Goal: Navigation & Orientation: Find specific page/section

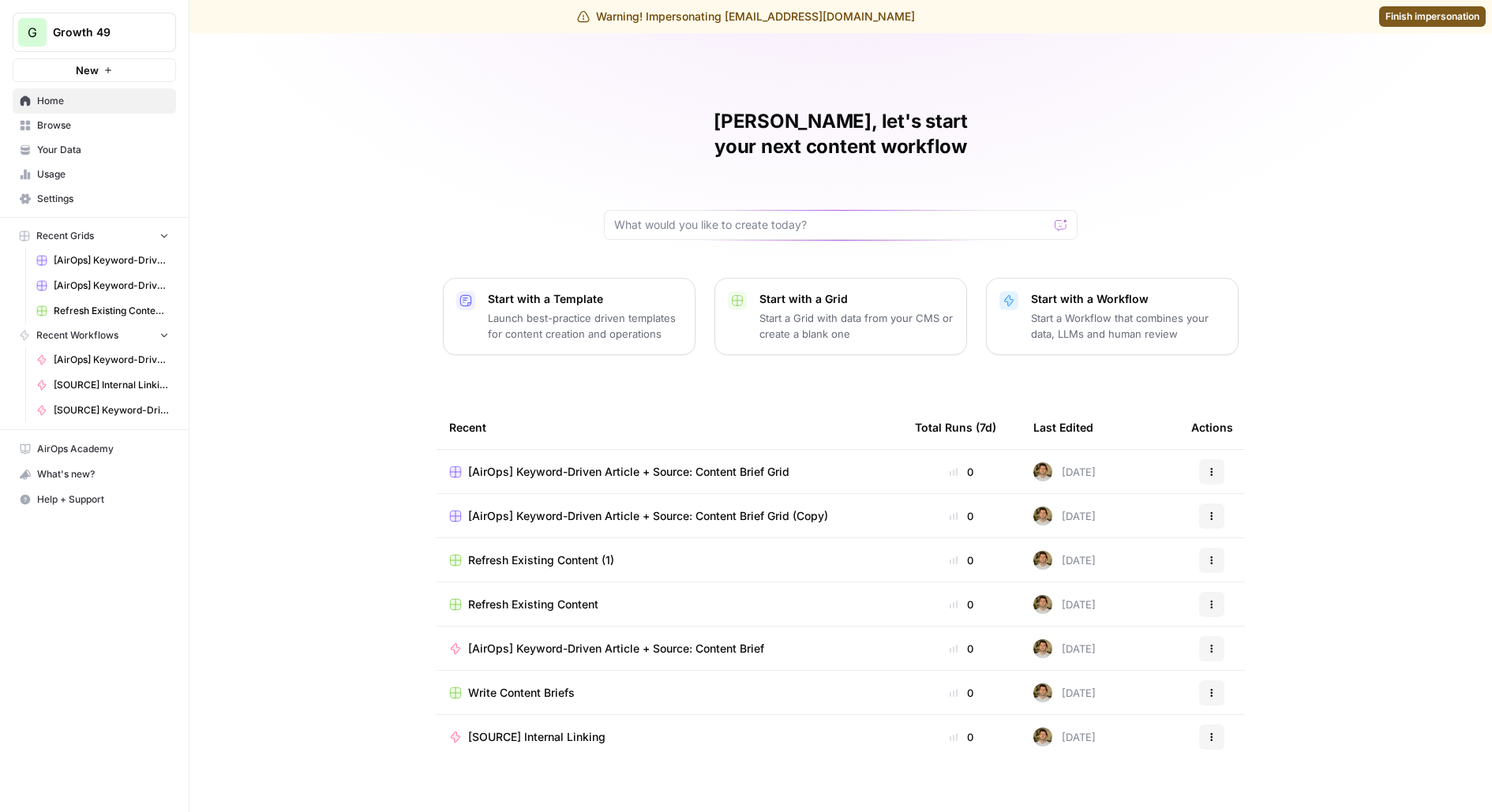
click at [106, 118] on span "Browse" at bounding box center [103, 125] width 131 height 14
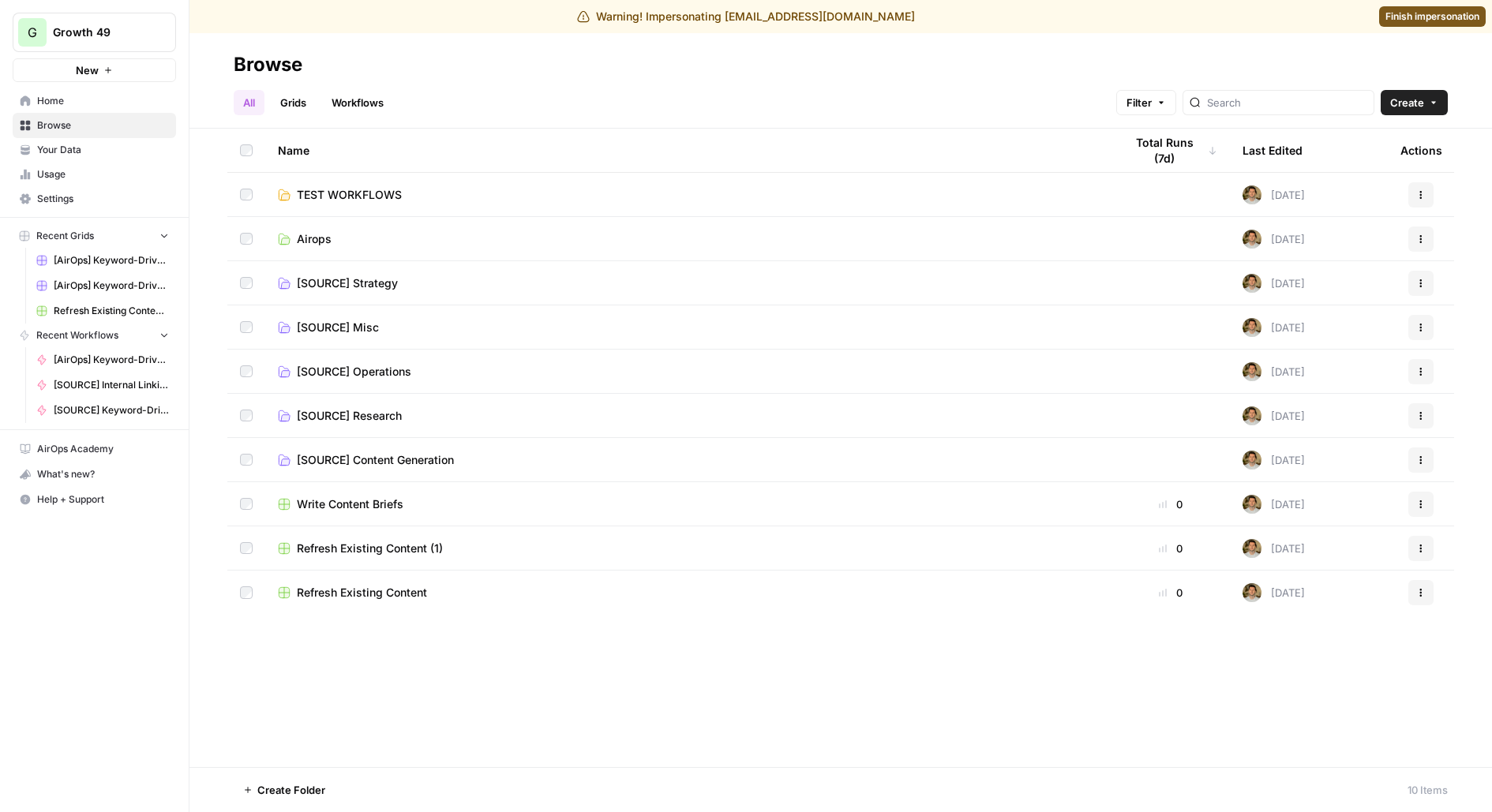
click at [333, 195] on span "TEST WORKFLOWS" at bounding box center [349, 195] width 105 height 16
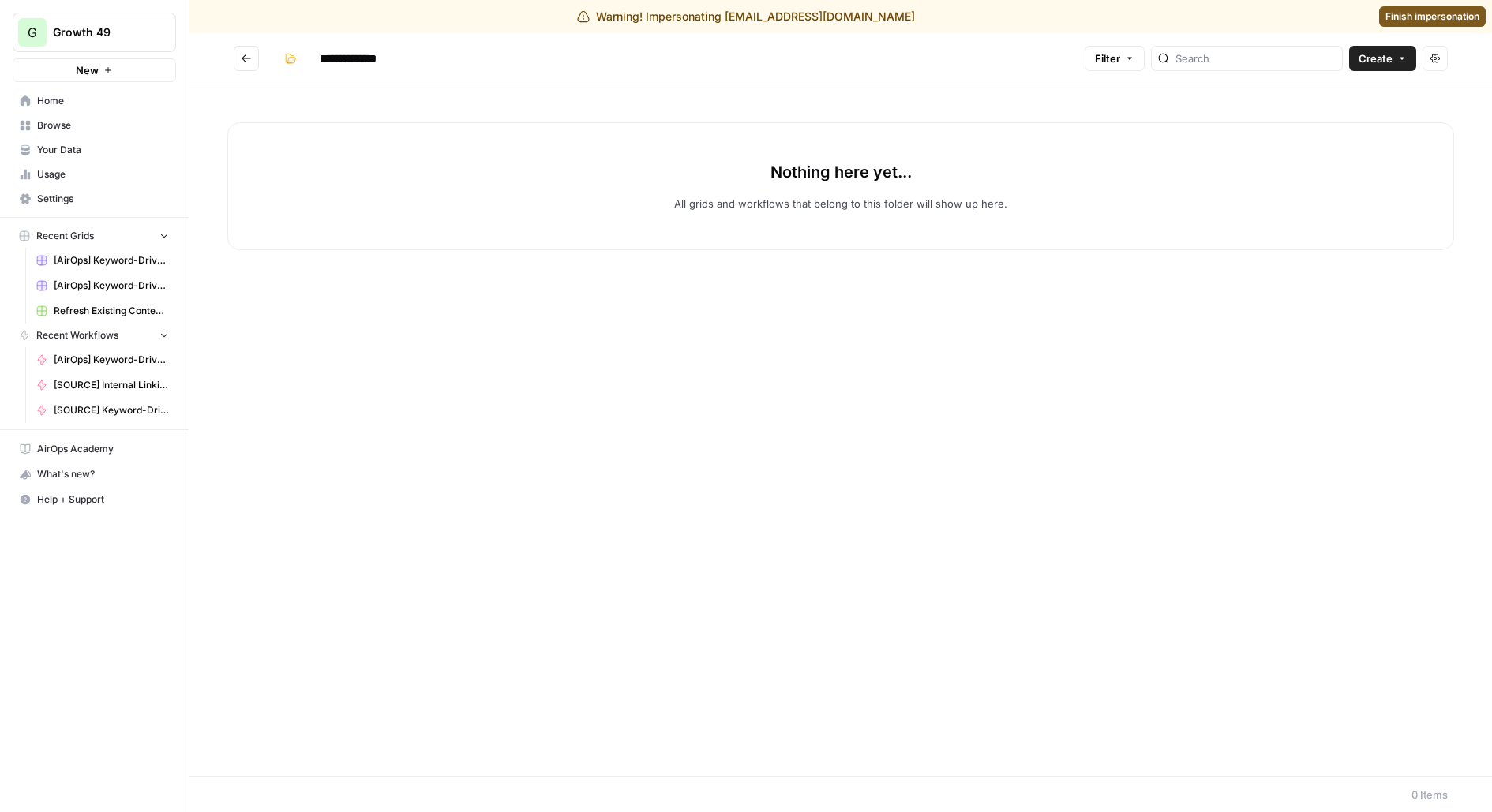
click at [235, 62] on button "Go back" at bounding box center [246, 58] width 25 height 25
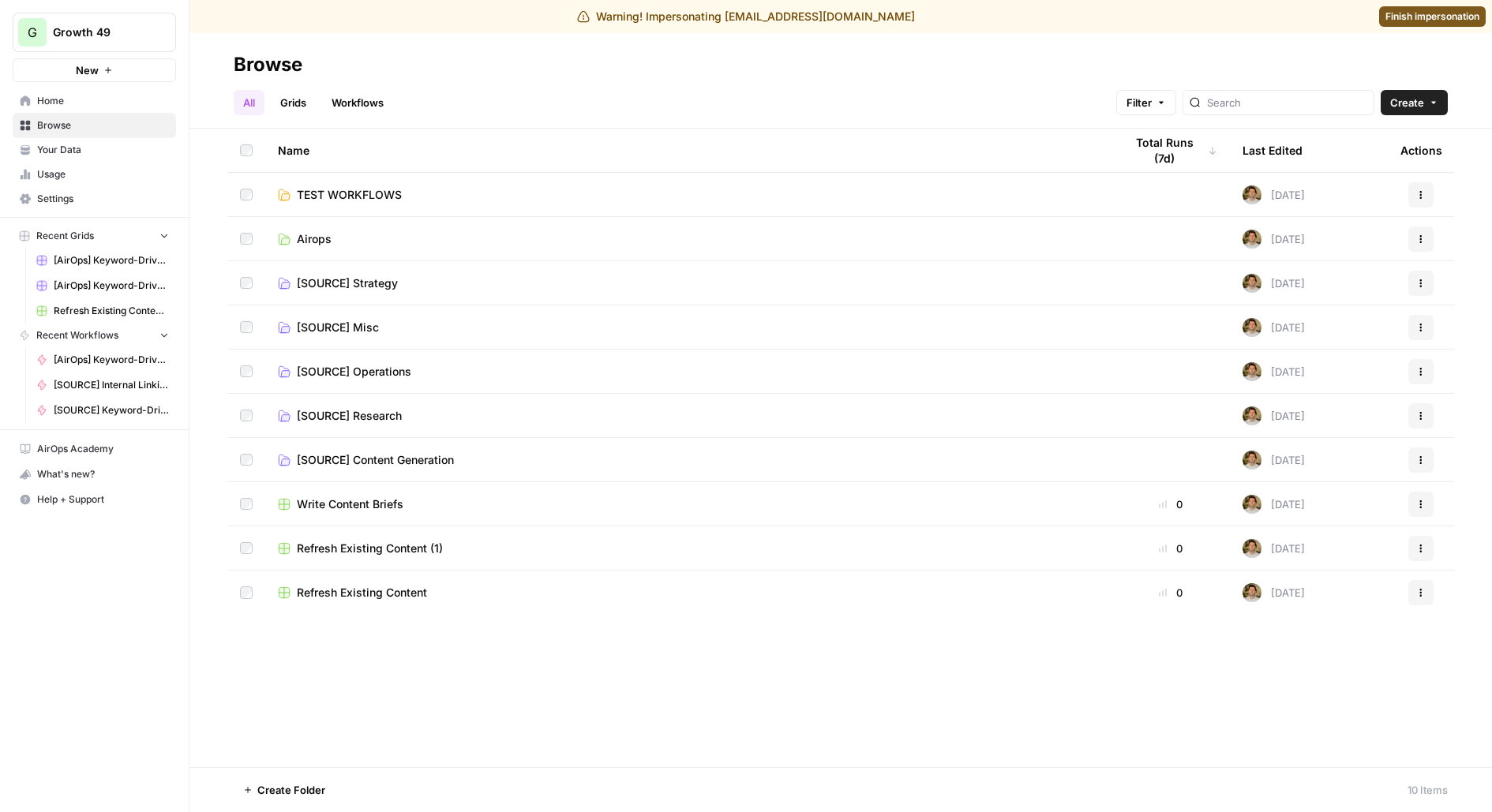
click at [314, 246] on span "Airops" at bounding box center [313, 239] width 35 height 16
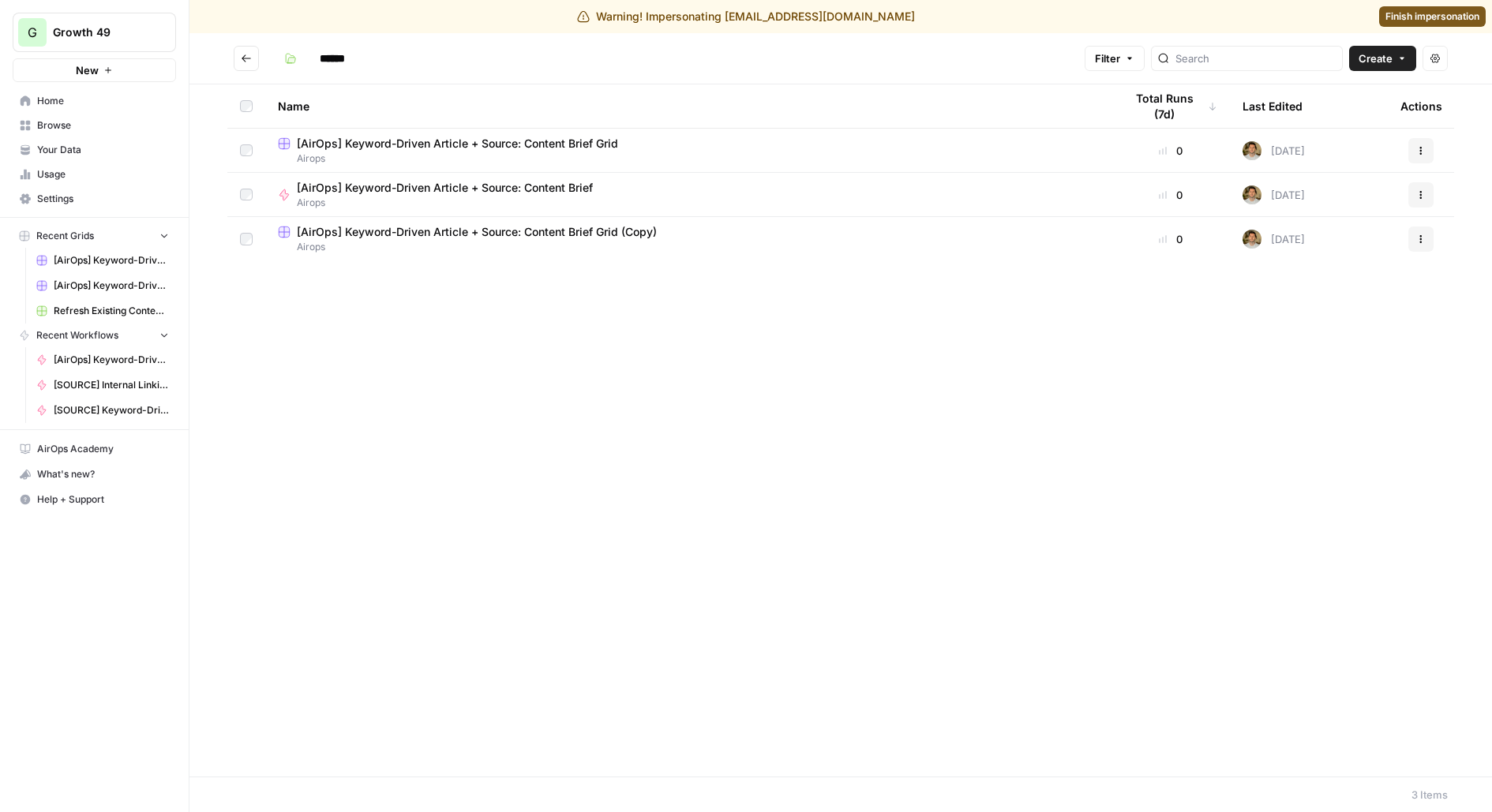
click at [249, 62] on icon "Go back" at bounding box center [246, 59] width 11 height 11
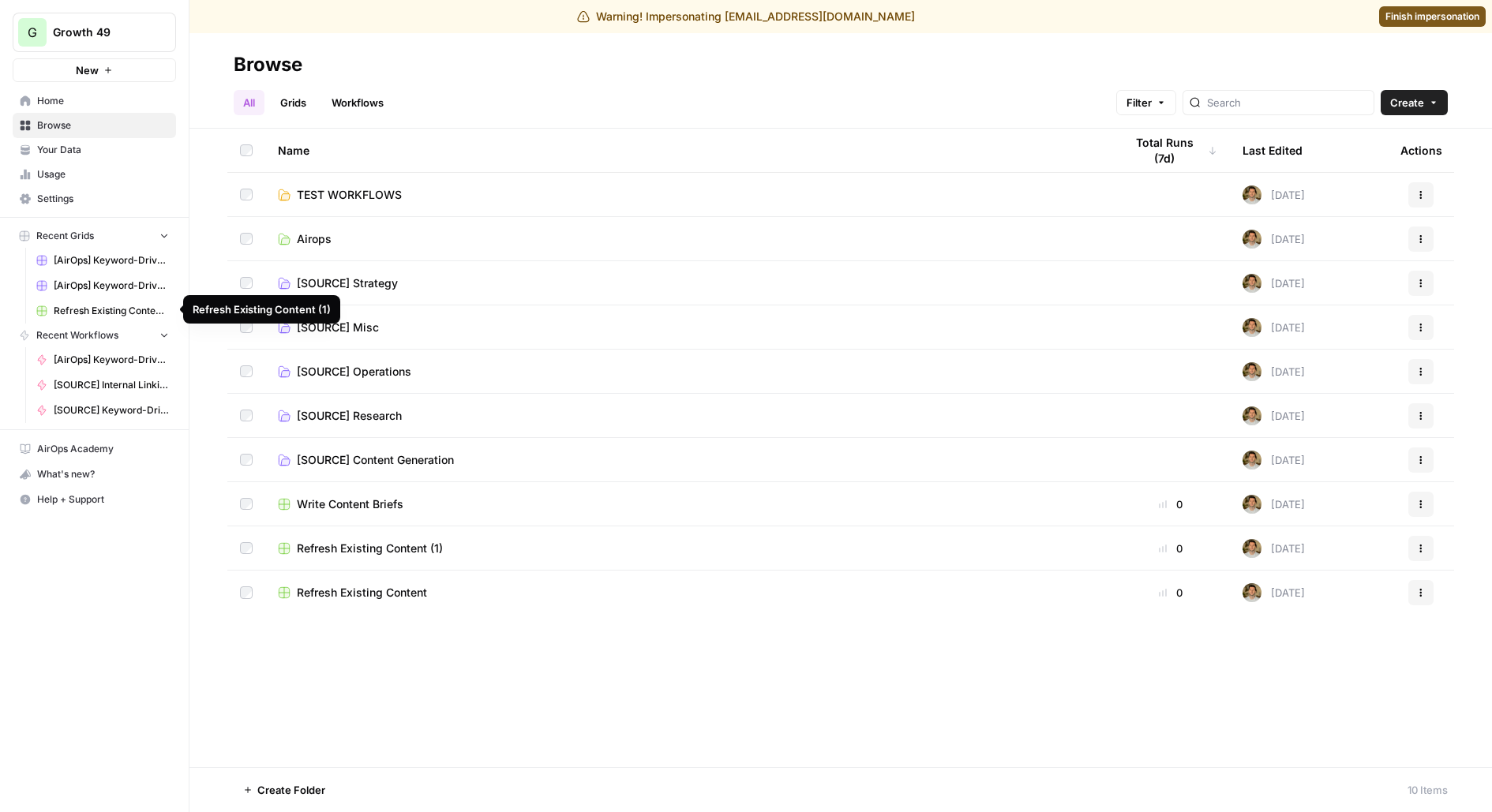
click at [102, 304] on span "Refresh Existing Content (1)" at bounding box center [112, 310] width 116 height 14
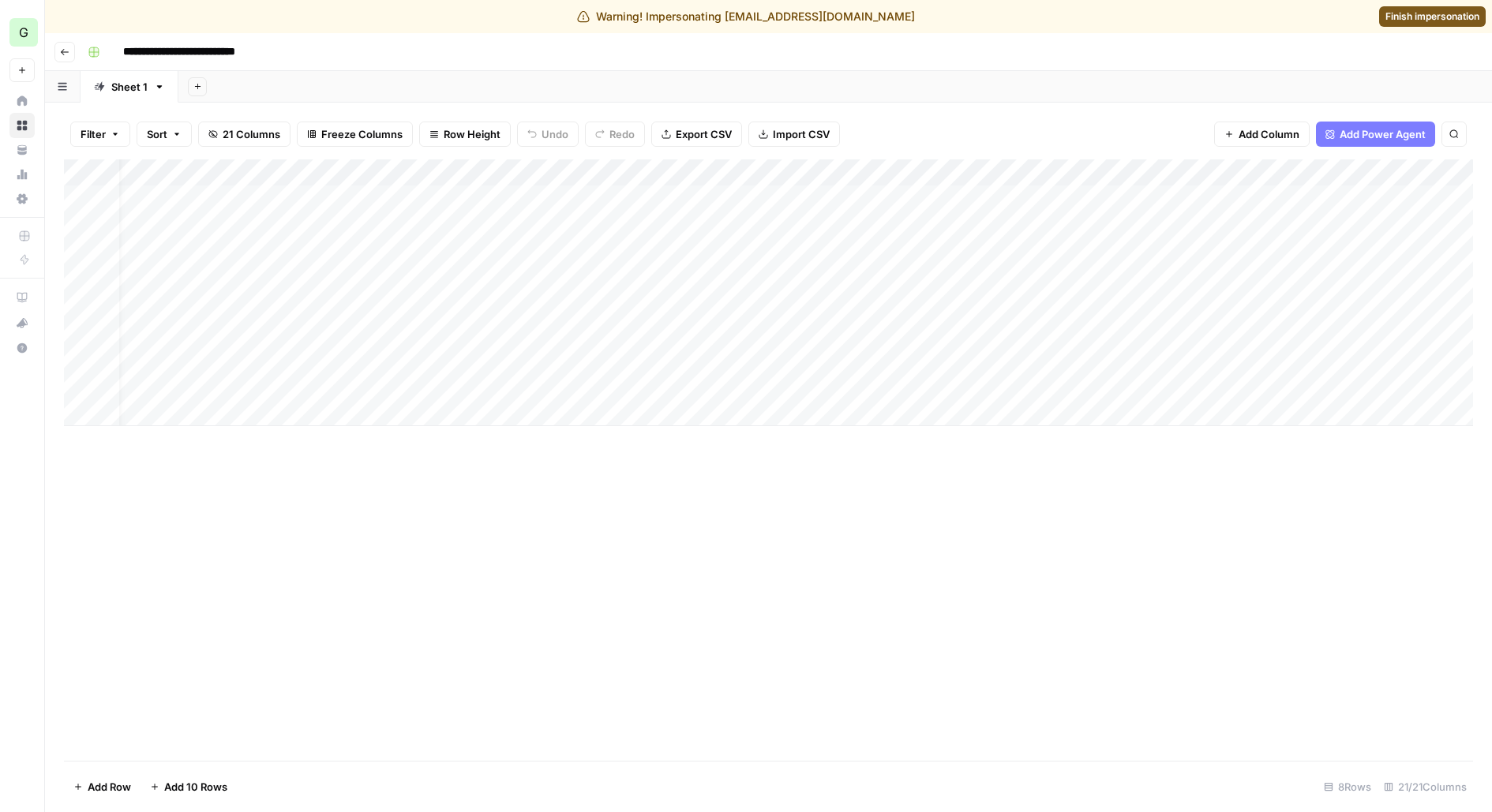
scroll to position [0, 25]
click at [316, 171] on div "Add Column" at bounding box center [768, 293] width 1409 height 267
click at [543, 79] on div "Add Sheet" at bounding box center [835, 87] width 1313 height 32
click at [613, 76] on div "Add Sheet" at bounding box center [835, 87] width 1313 height 32
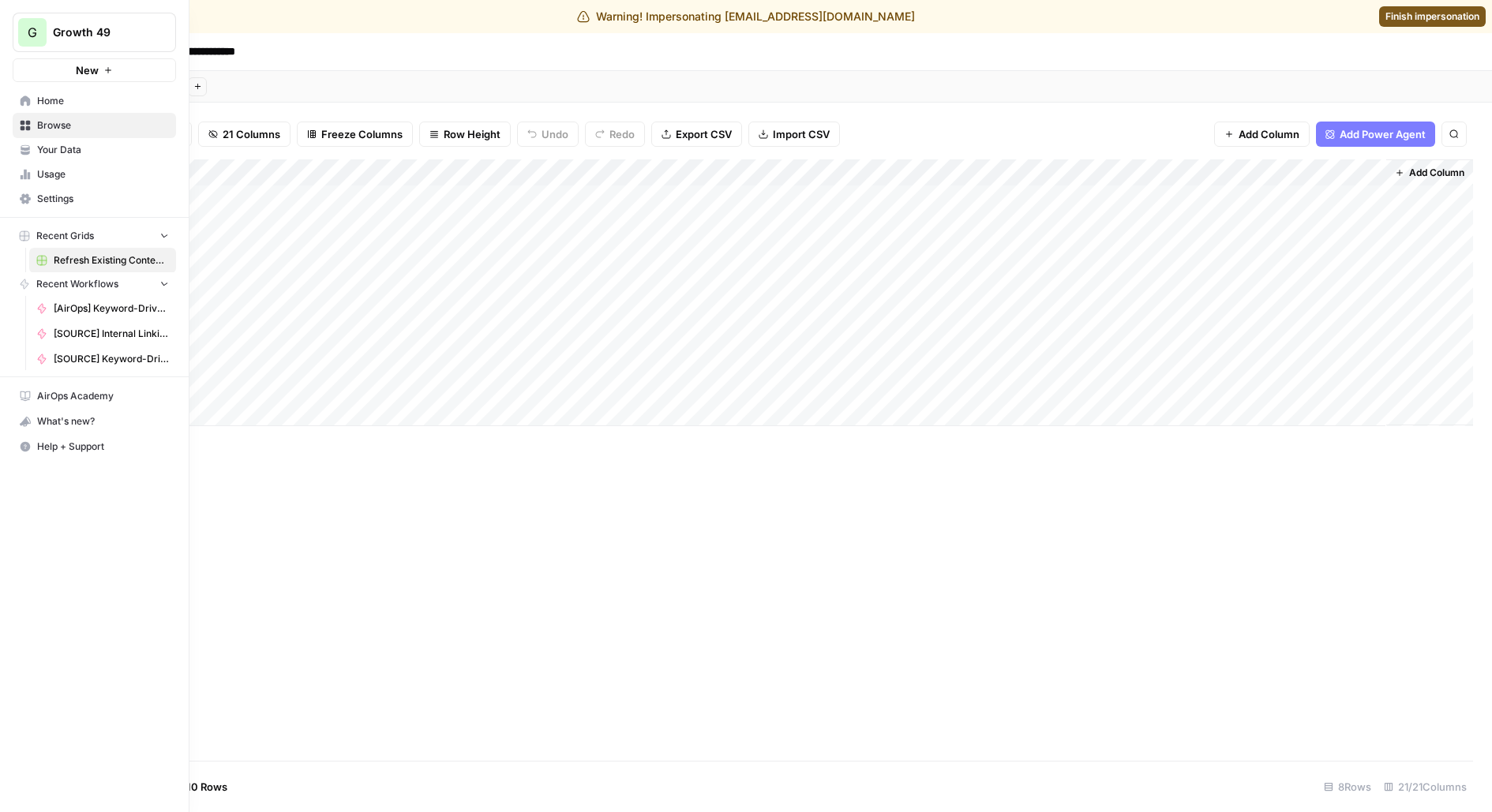
click at [17, 127] on link "Browse" at bounding box center [94, 125] width 163 height 25
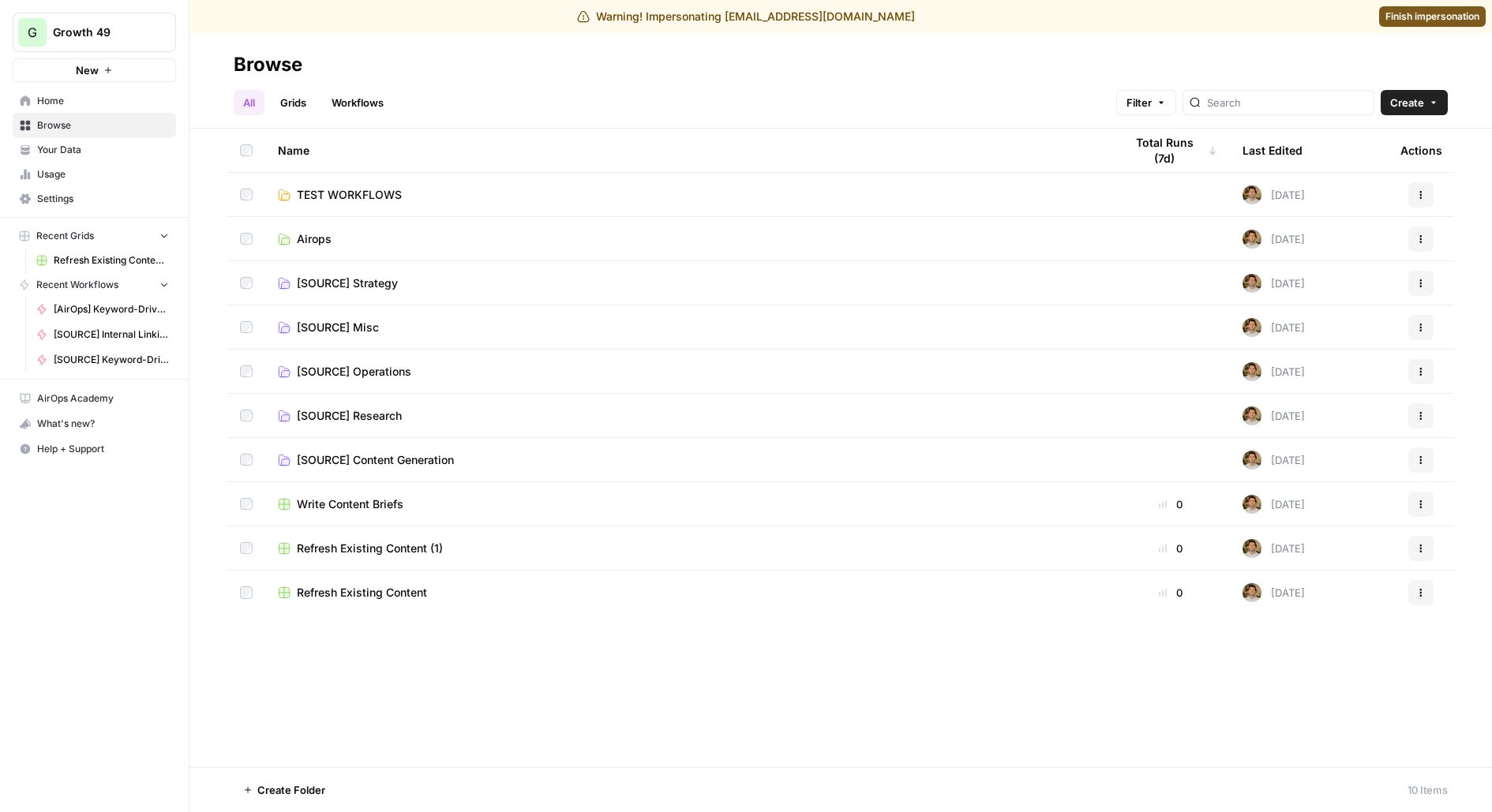
click at [353, 506] on span "Write Content Briefs" at bounding box center [350, 503] width 106 height 16
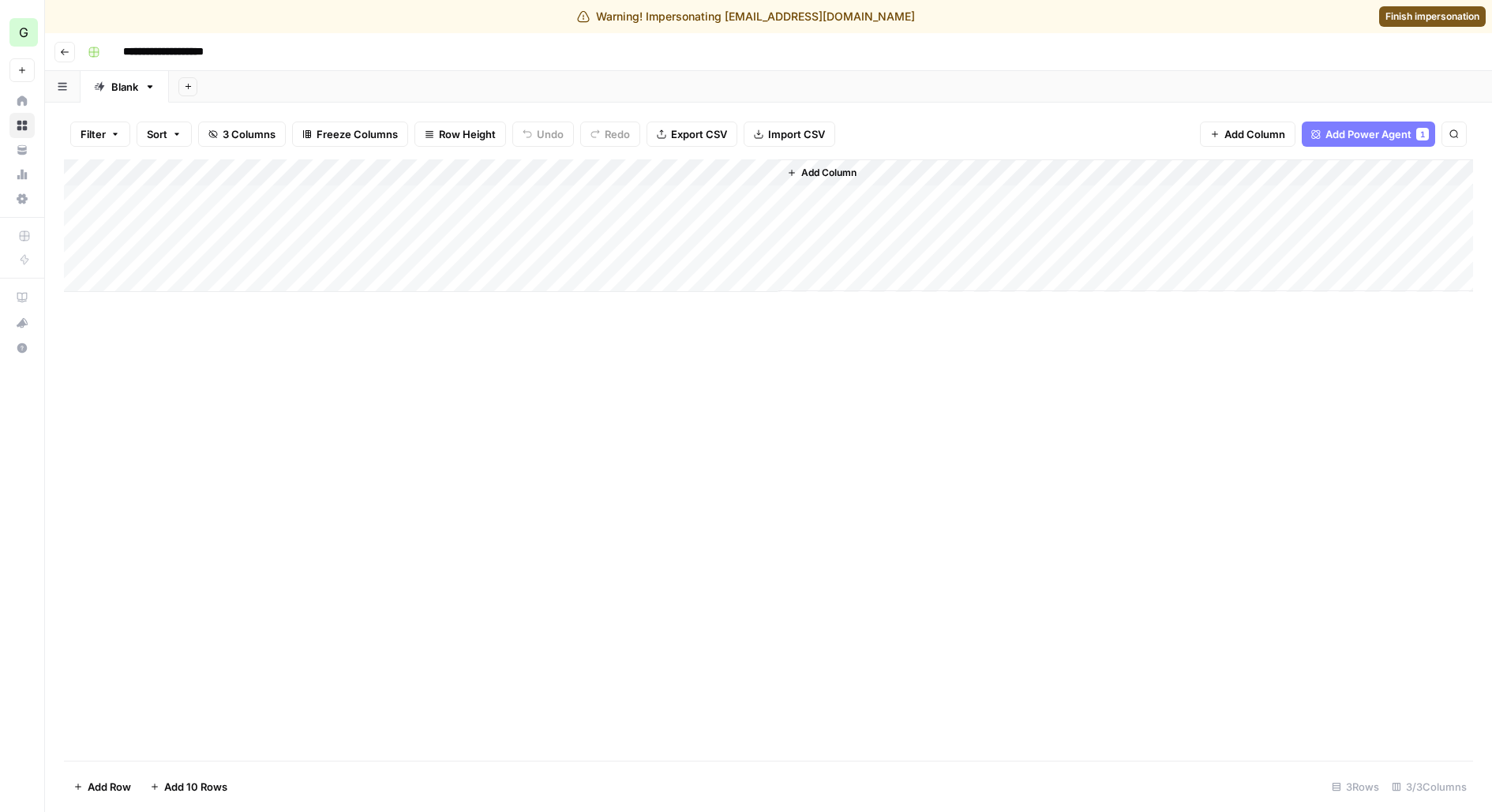
click at [64, 50] on icon "button" at bounding box center [64, 52] width 9 height 9
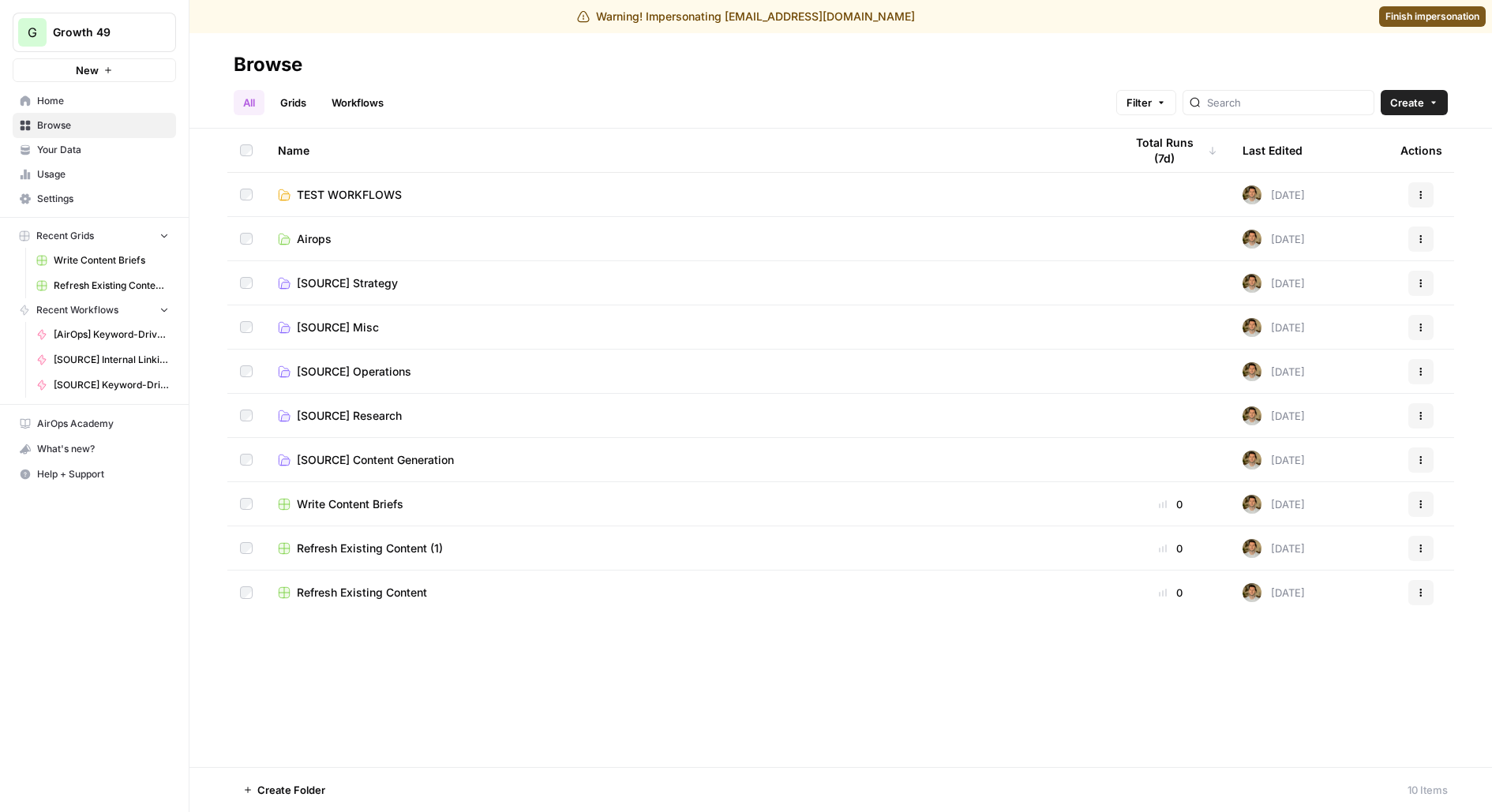
click at [389, 461] on span "[SOURCE] Content Generation" at bounding box center [375, 460] width 157 height 16
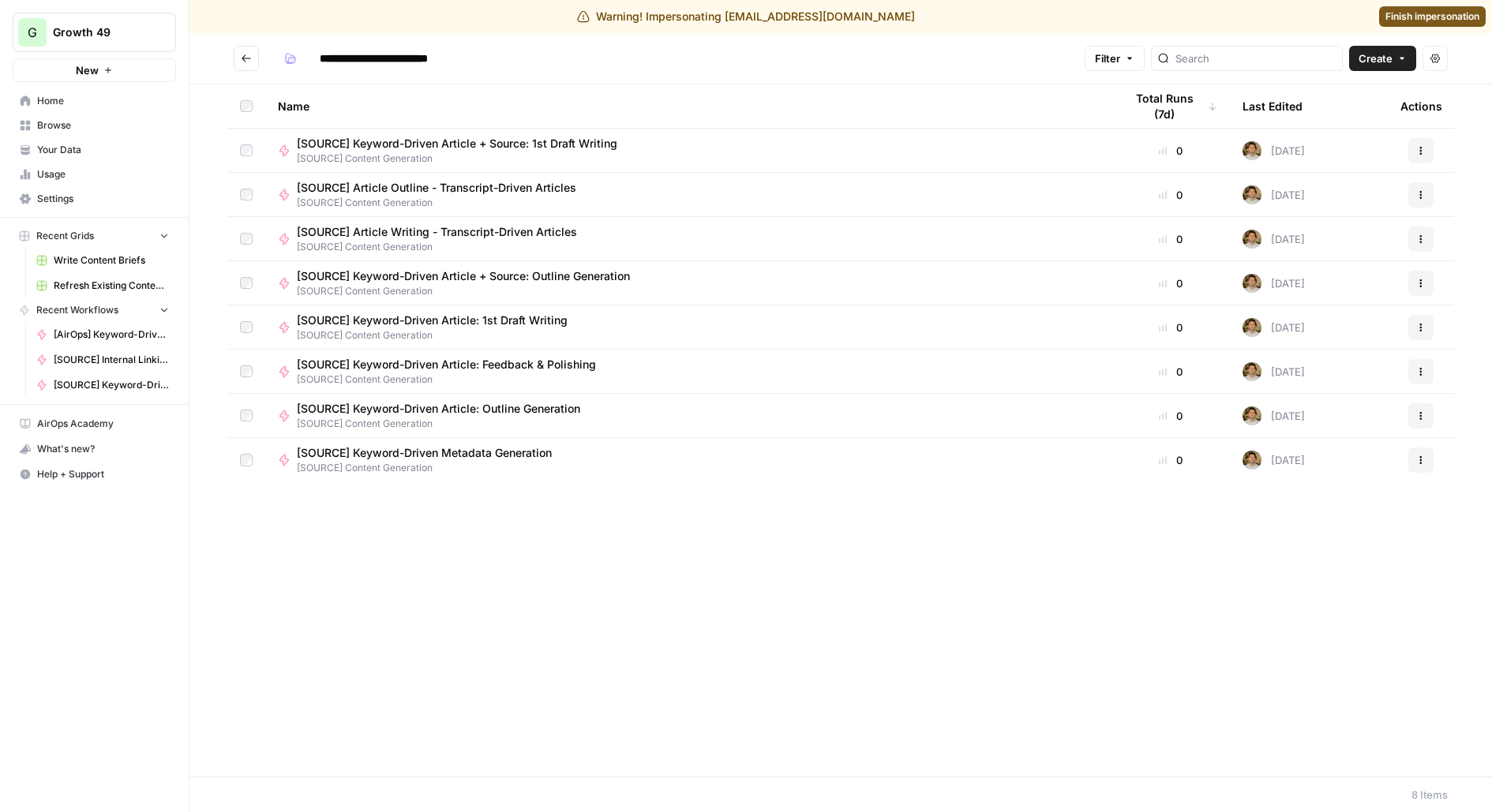
click at [485, 288] on span "[SOURCE] Content Generation" at bounding box center [469, 291] width 346 height 14
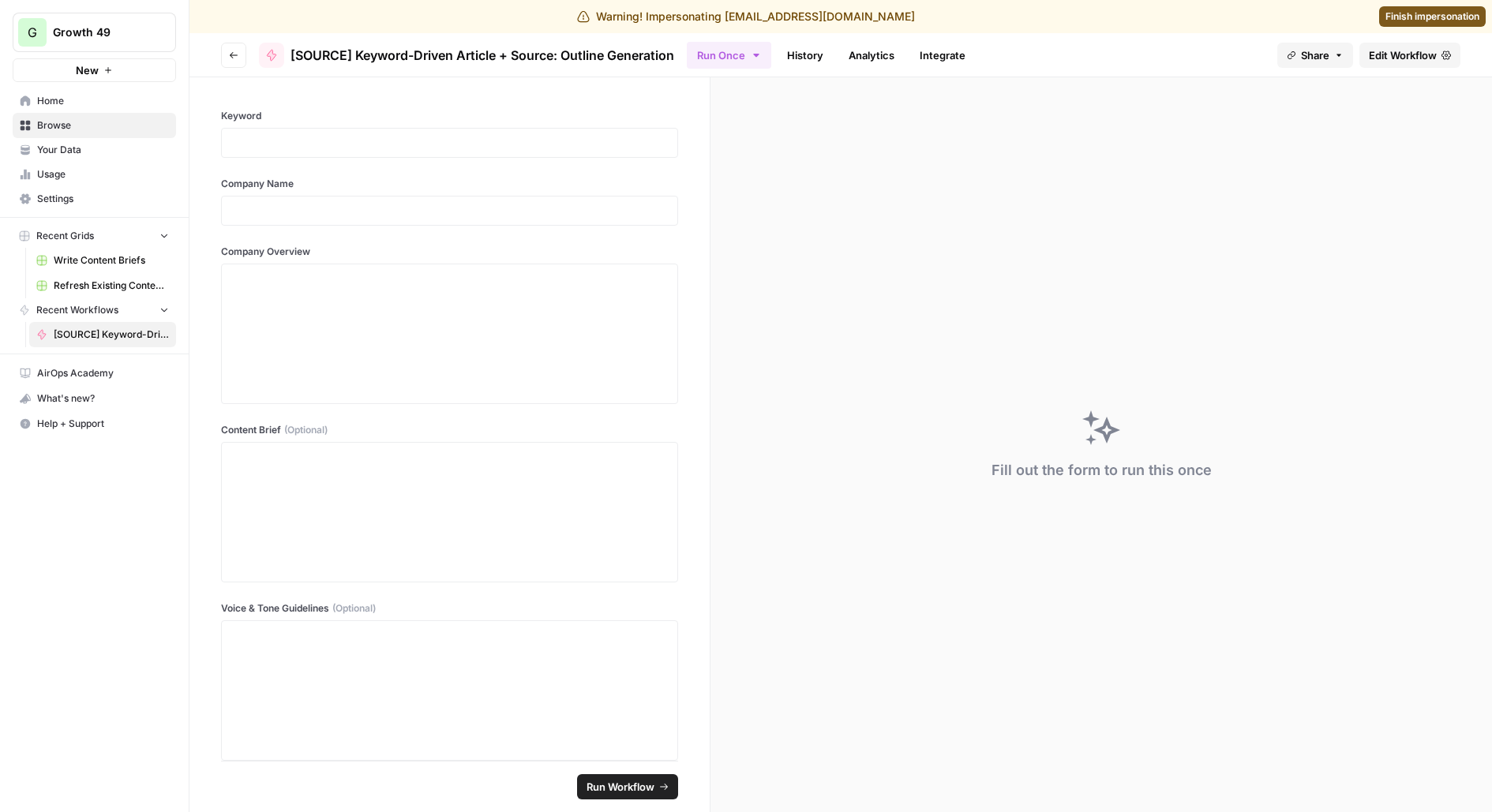
click at [1394, 57] on span "Edit Workflow" at bounding box center [1402, 55] width 68 height 16
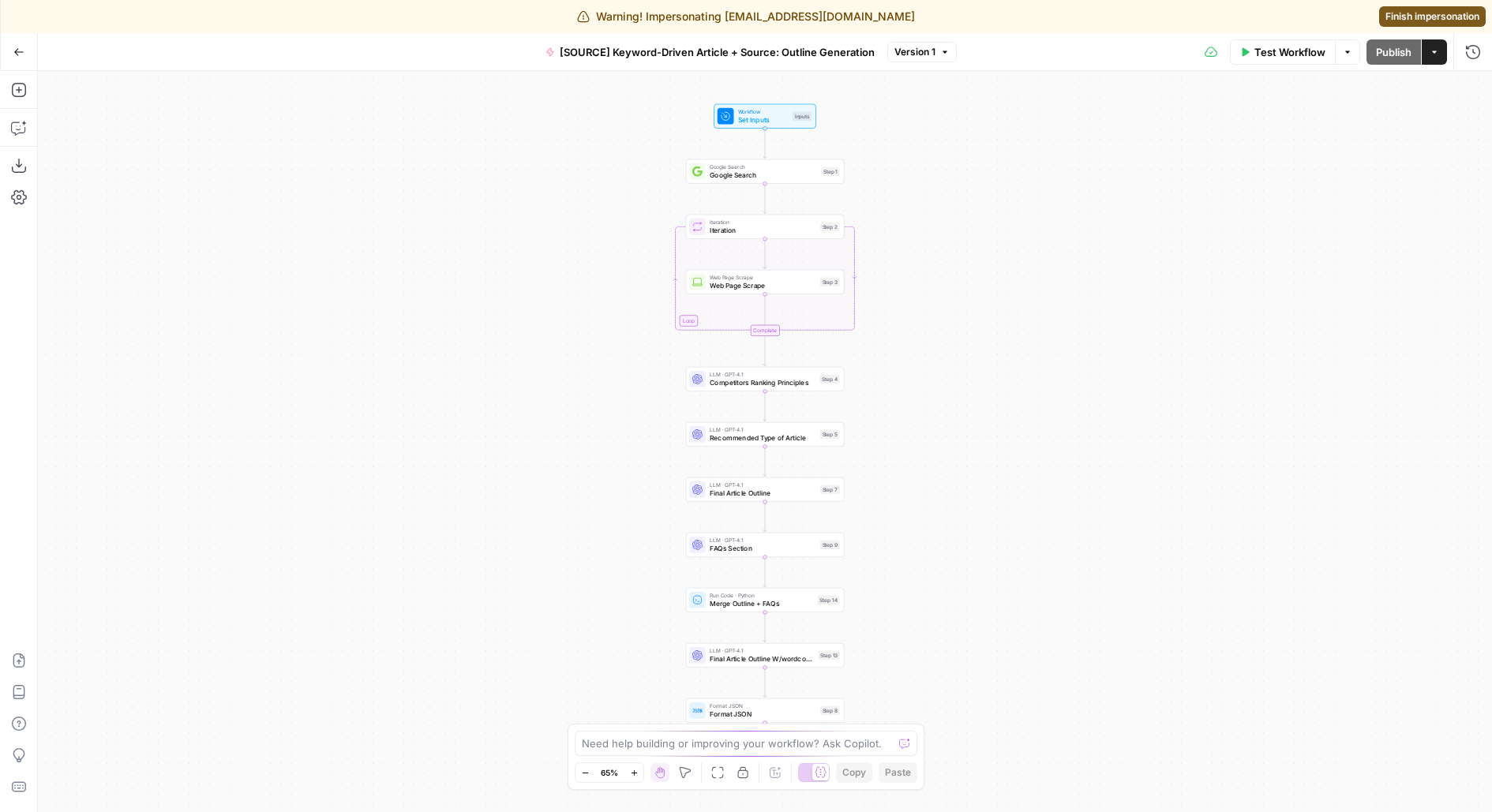
drag, startPoint x: 576, startPoint y: 395, endPoint x: 437, endPoint y: 209, distance: 232.2
click at [437, 209] on div "Workflow Set Inputs Inputs Google Search Google Search Step 1 Loop Iteration It…" at bounding box center [765, 441] width 1454 height 741
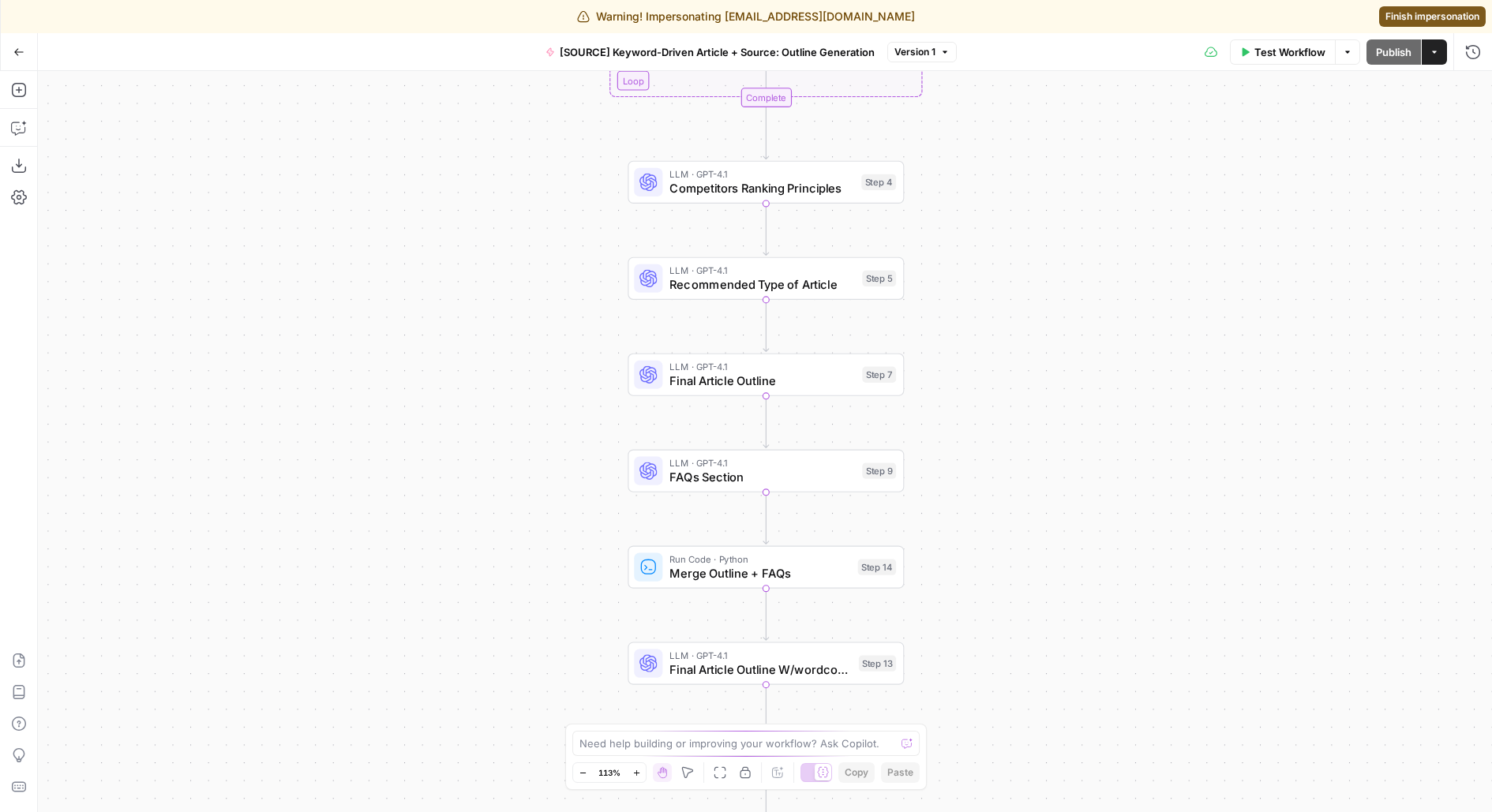
click at [19, 47] on icon "button" at bounding box center [19, 52] width 11 height 11
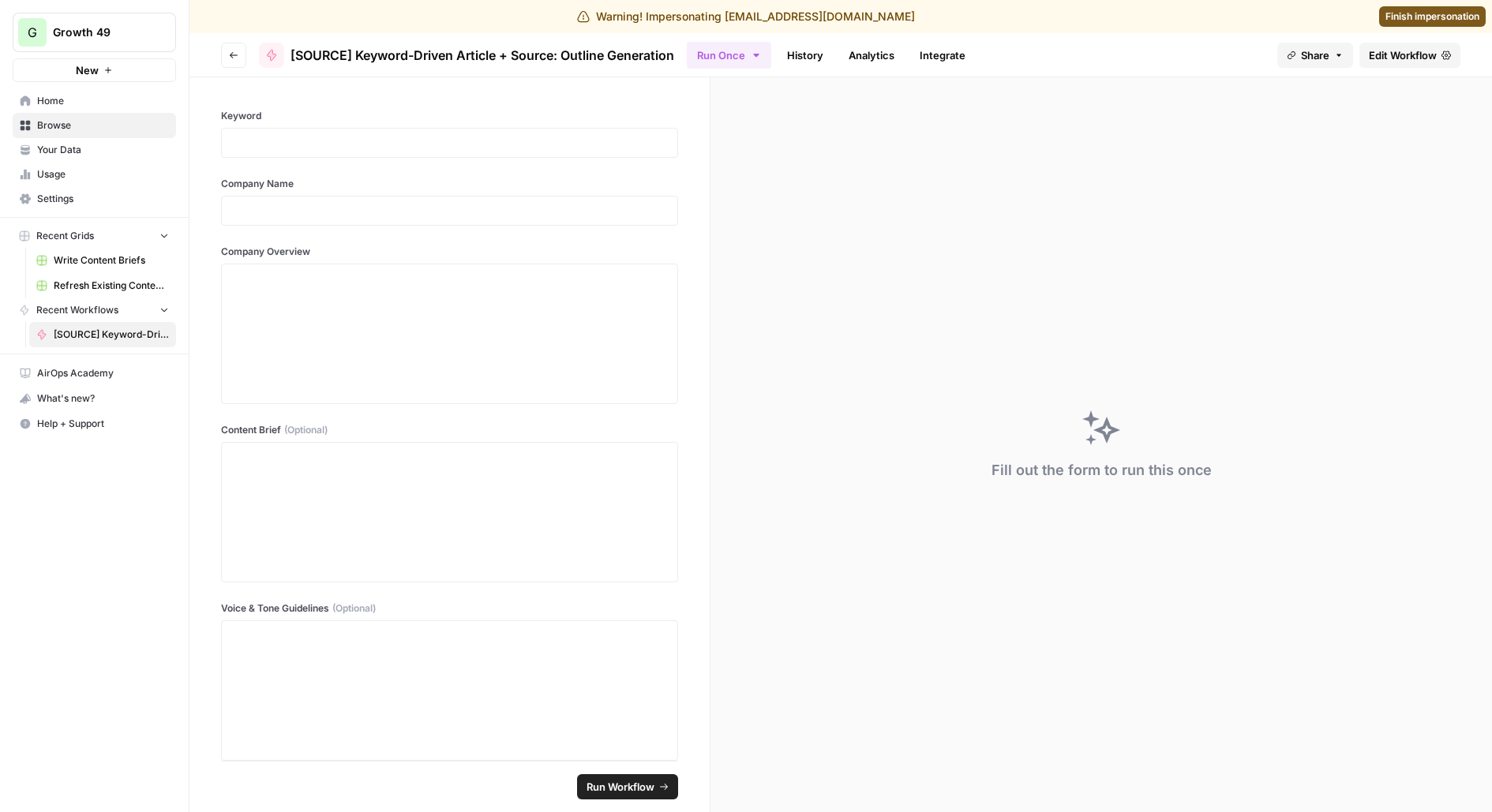
click at [227, 61] on button "Go back" at bounding box center [233, 55] width 25 height 25
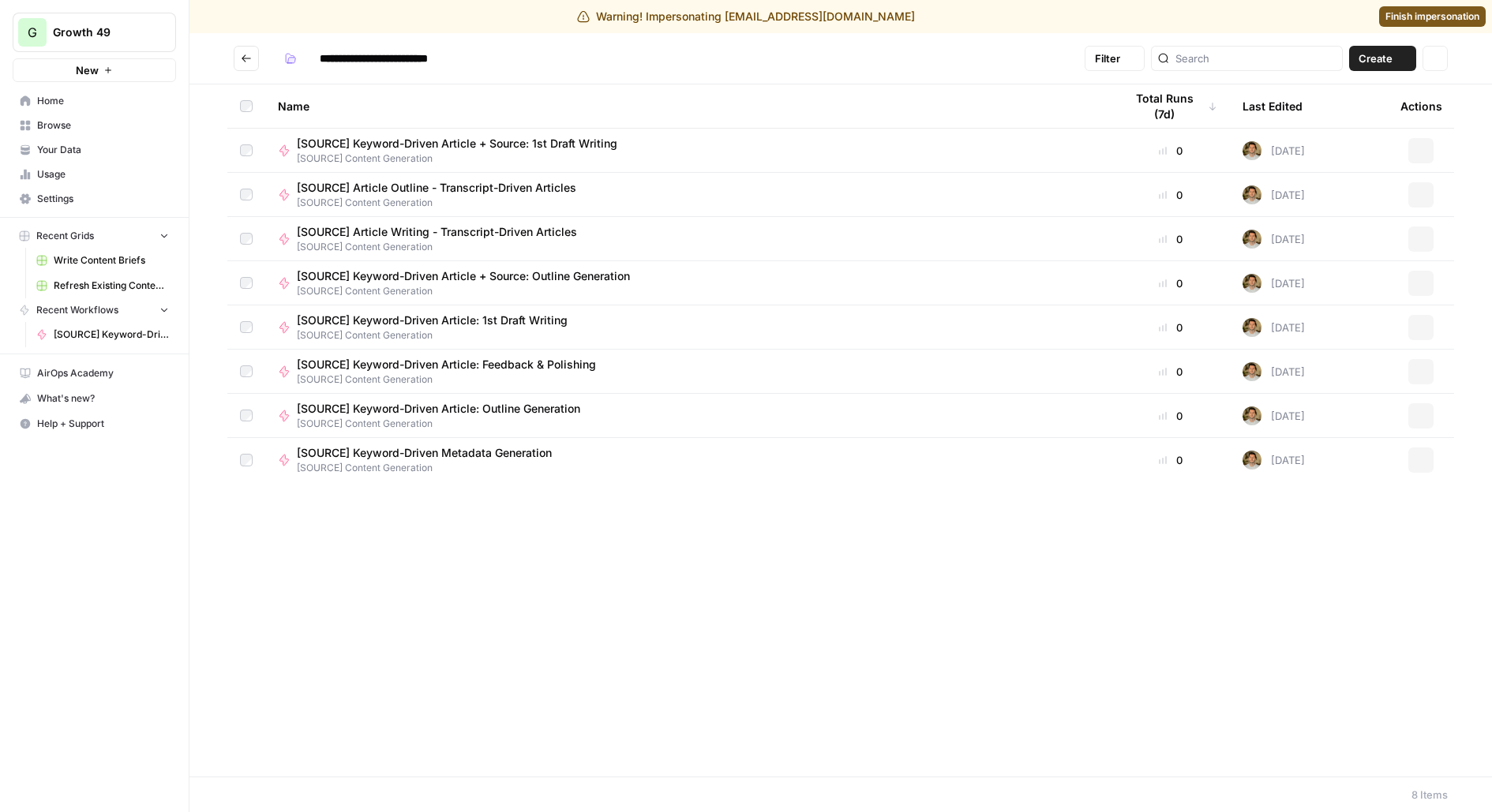
click at [146, 46] on button "G Growth 49" at bounding box center [94, 33] width 163 height 39
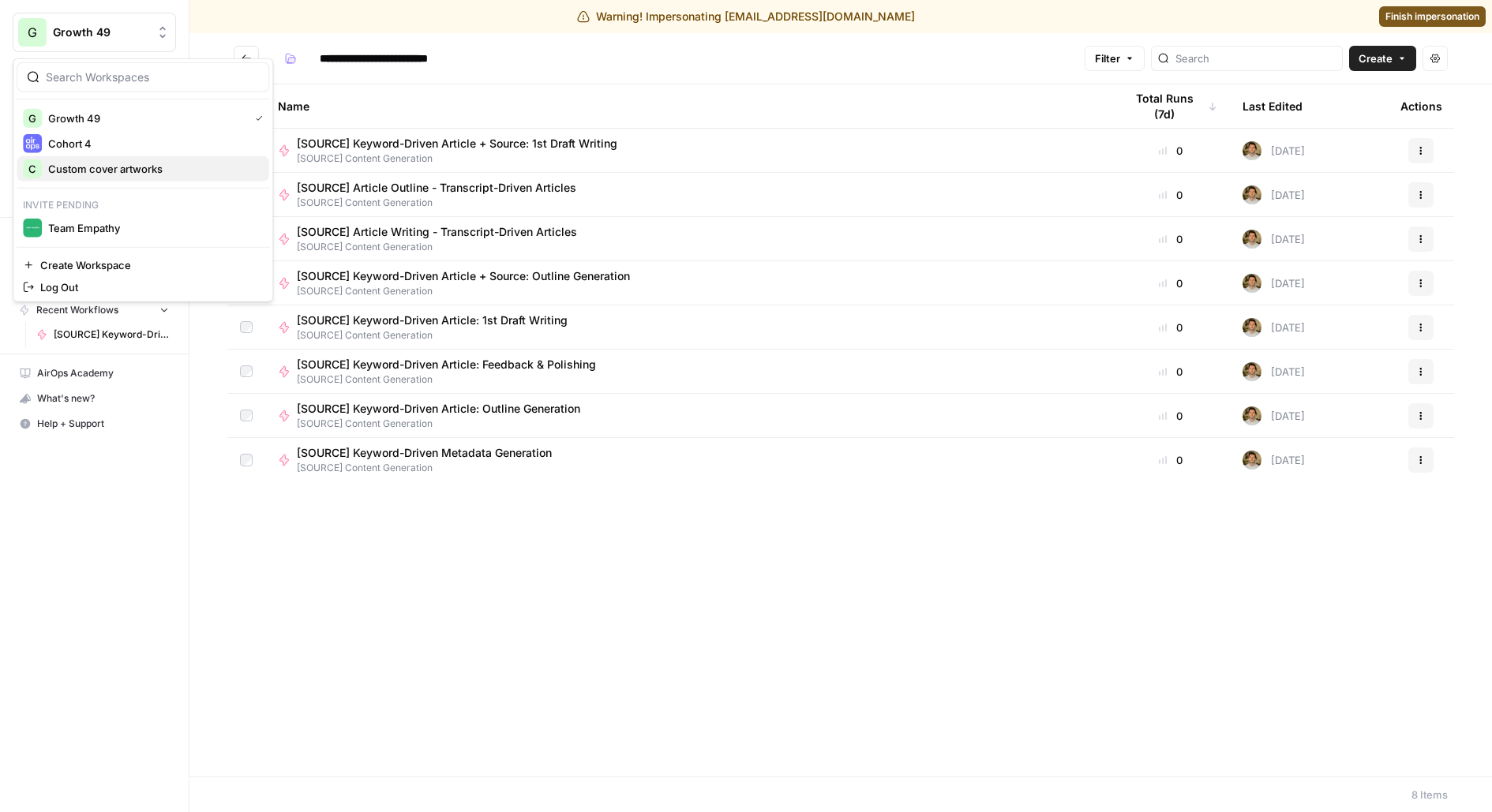
click at [127, 164] on span "Custom cover artworks" at bounding box center [152, 169] width 208 height 16
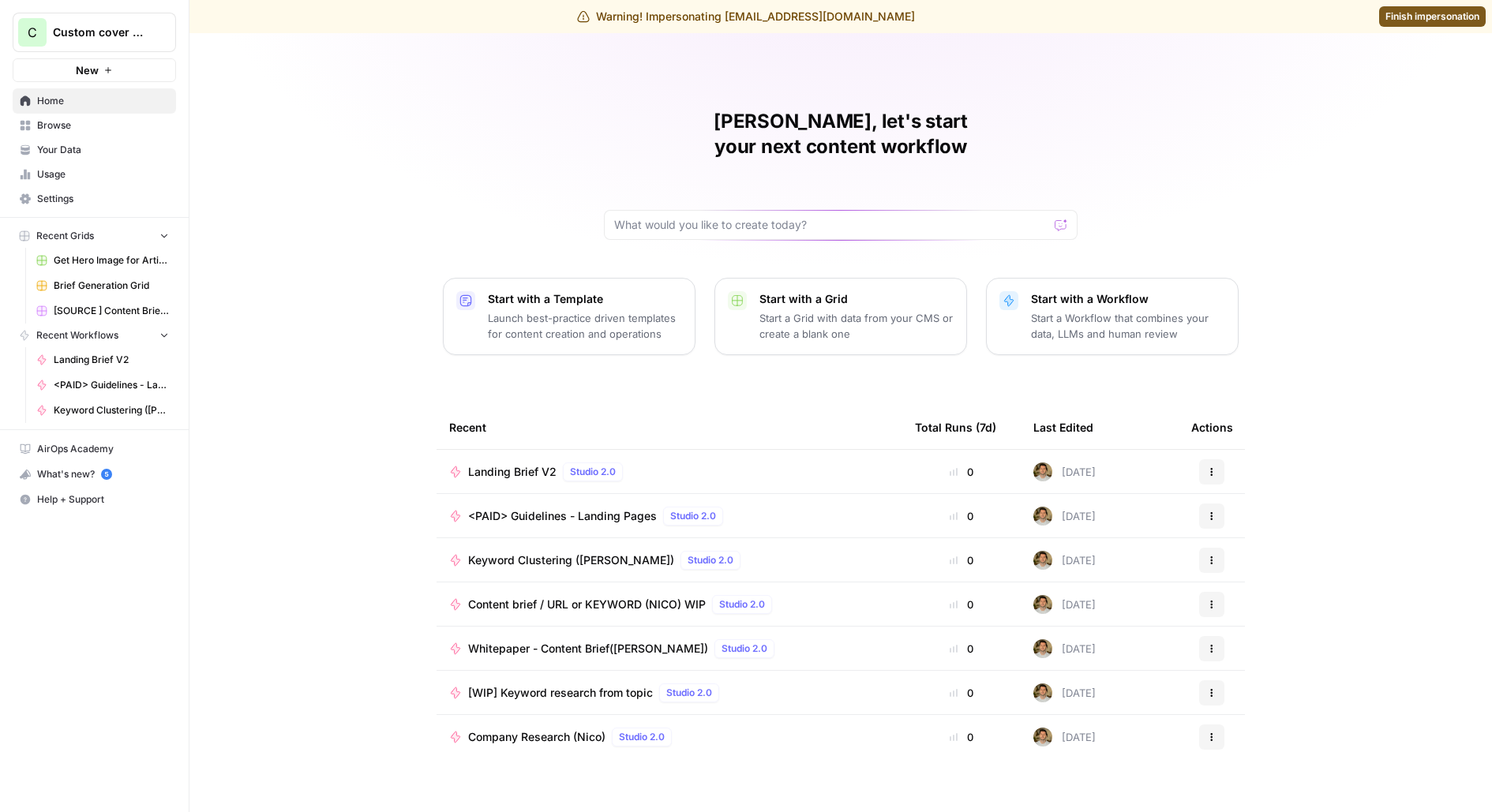
click at [99, 125] on span "Browse" at bounding box center [103, 125] width 131 height 14
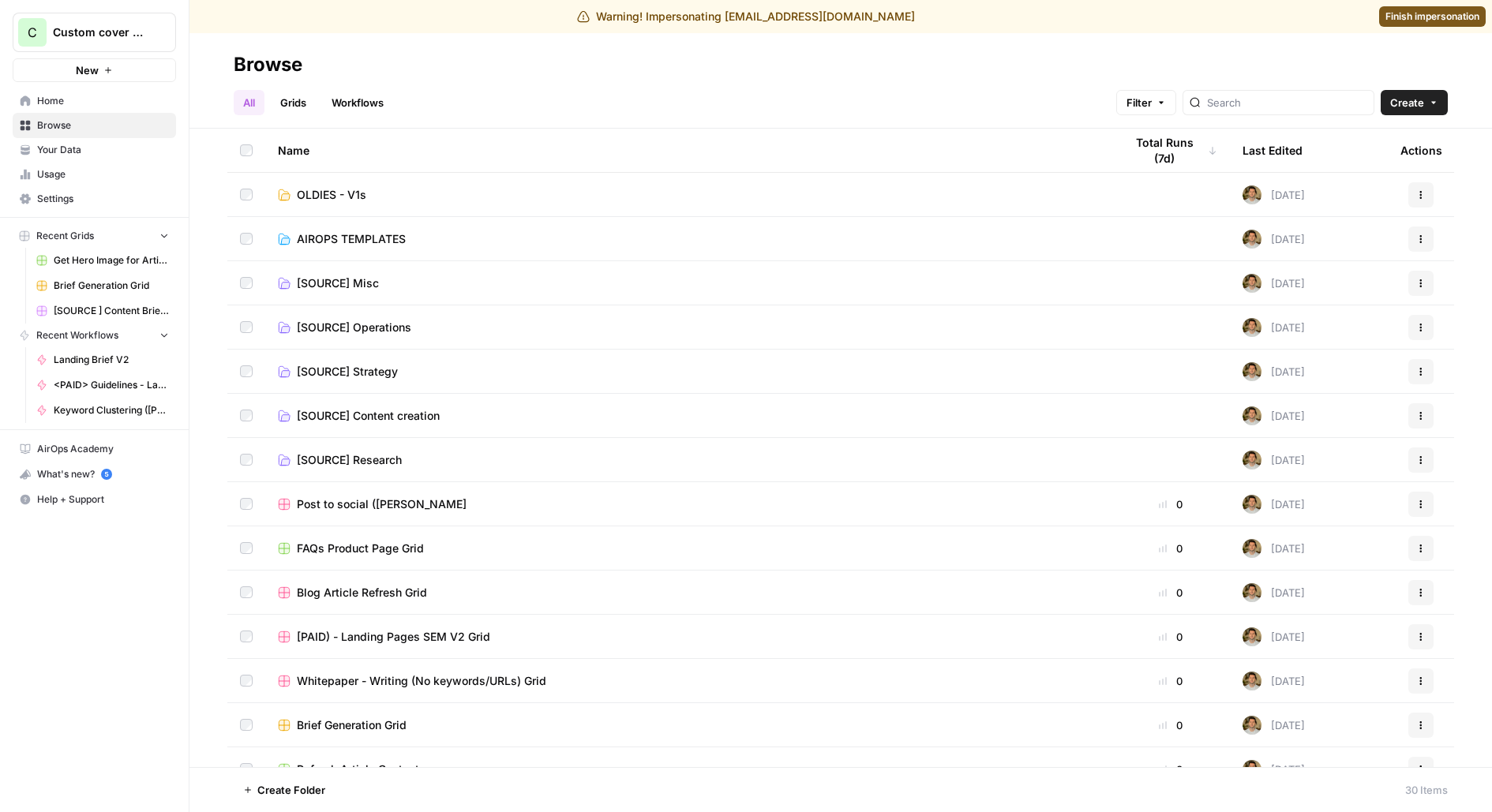
click at [307, 103] on link "Grids" at bounding box center [293, 102] width 45 height 25
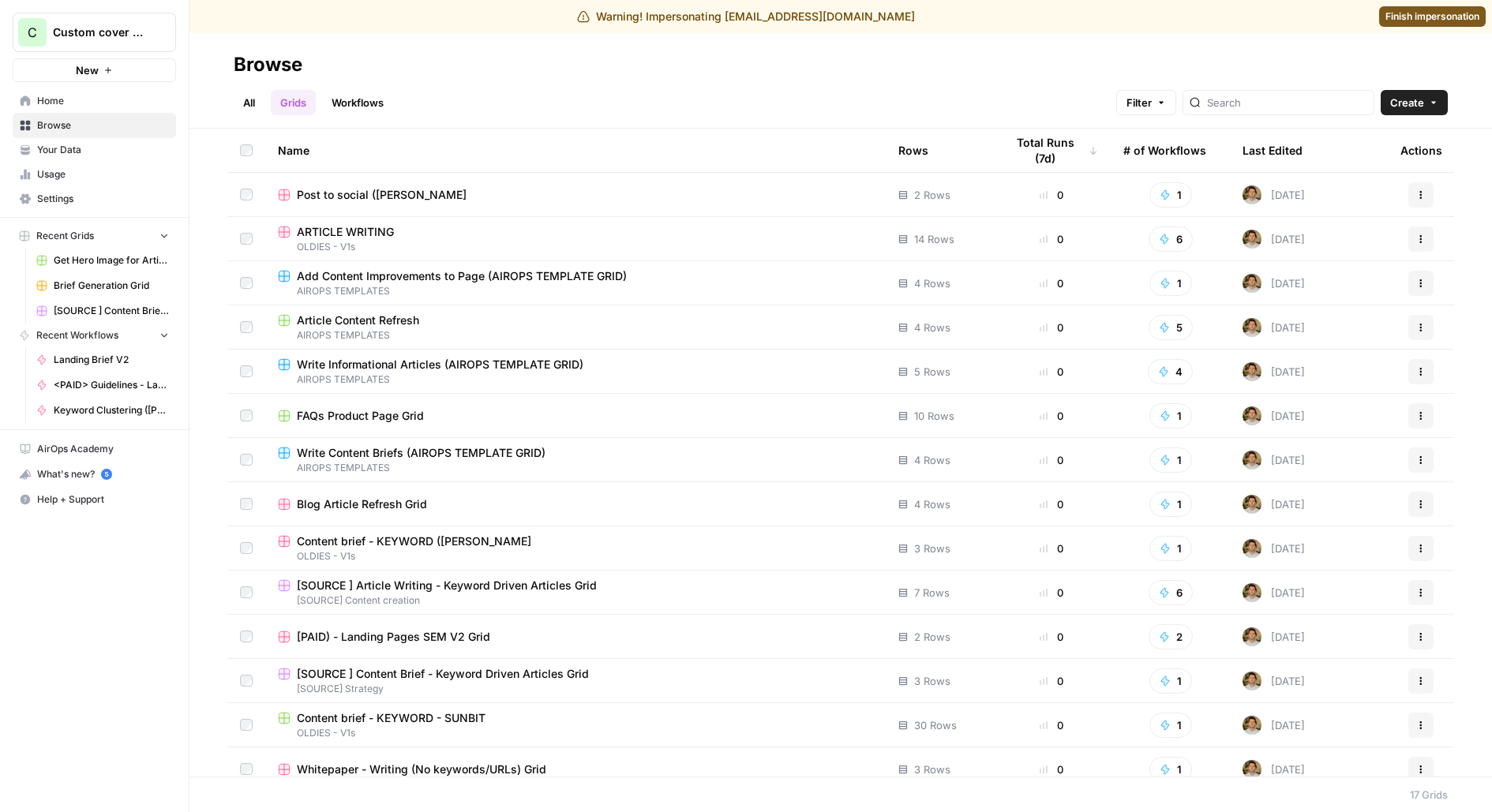
scroll to position [146, 0]
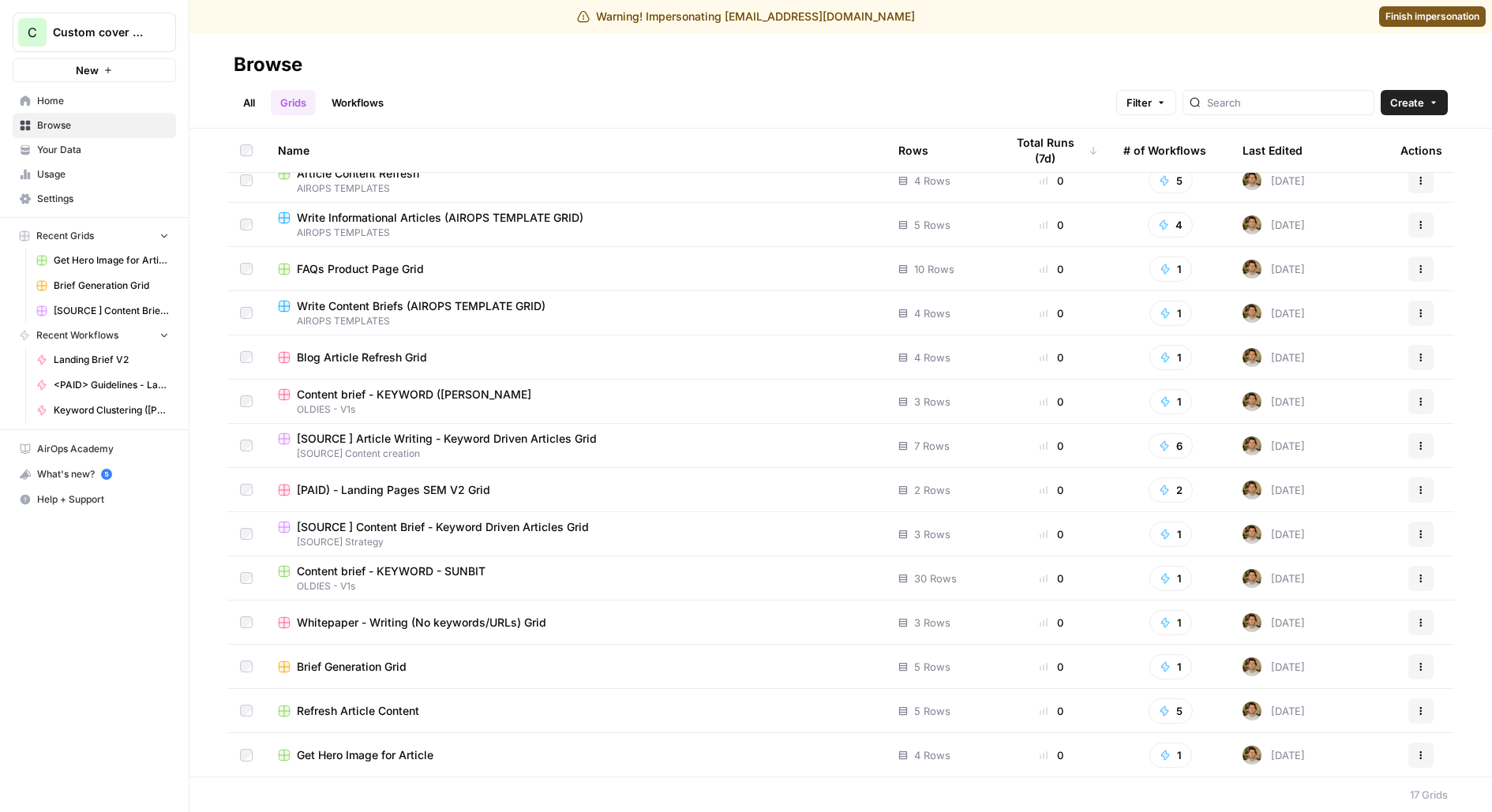
click at [339, 363] on span "Blog Article Refresh Grid" at bounding box center [362, 357] width 131 height 16
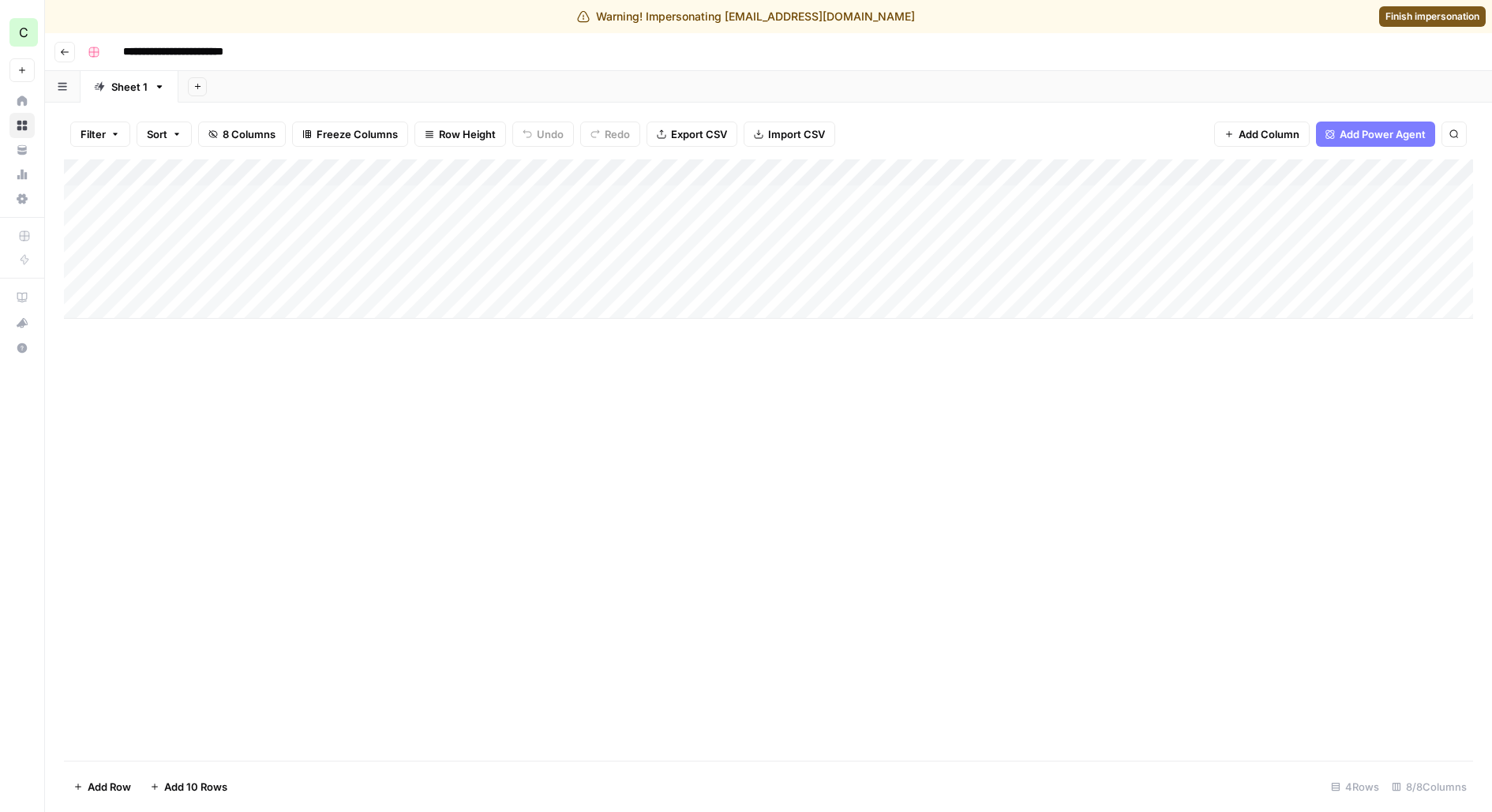
scroll to position [0, 113]
click at [1227, 201] on div "Add Column" at bounding box center [768, 239] width 1409 height 159
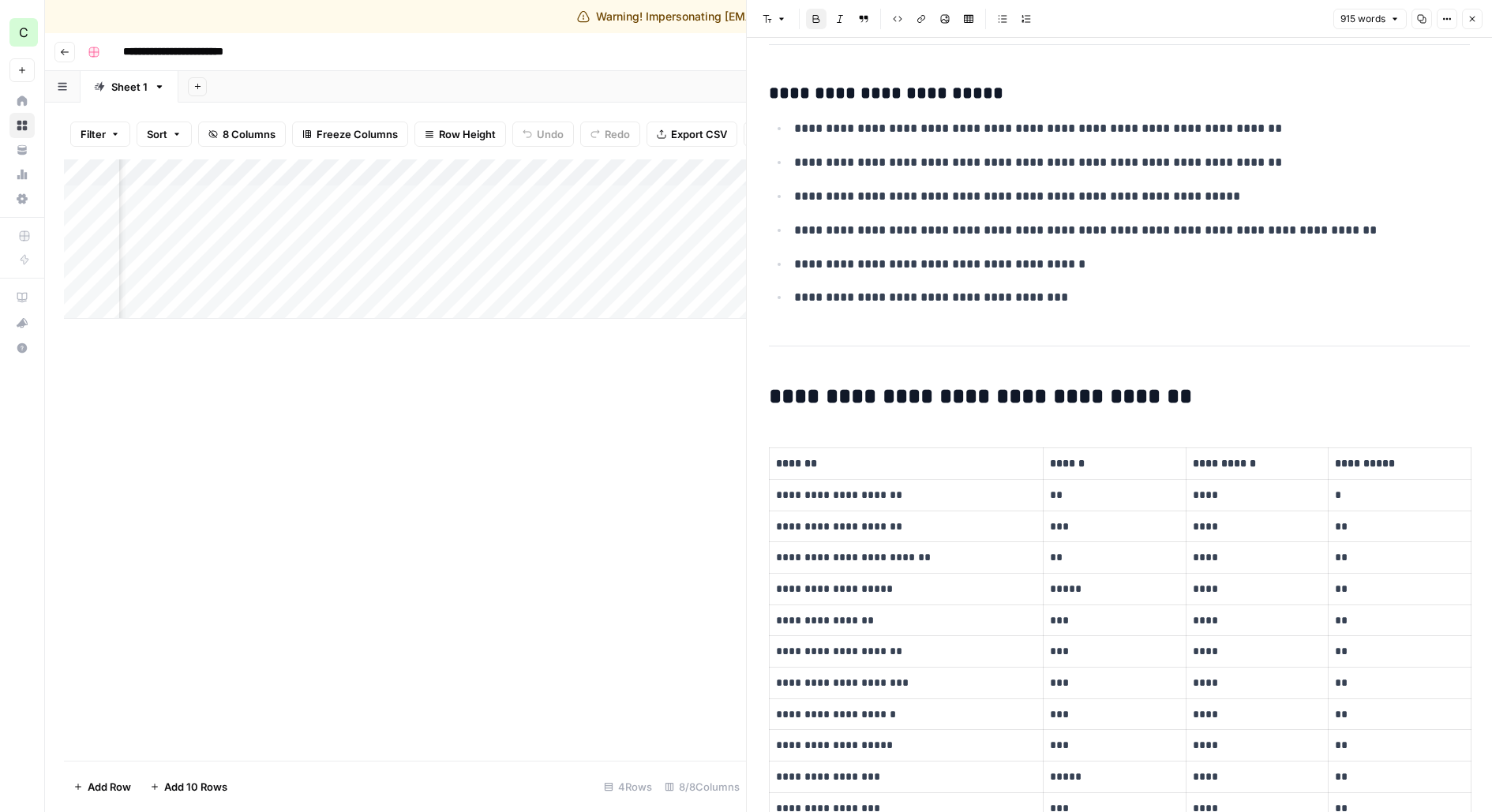
scroll to position [4111, 0]
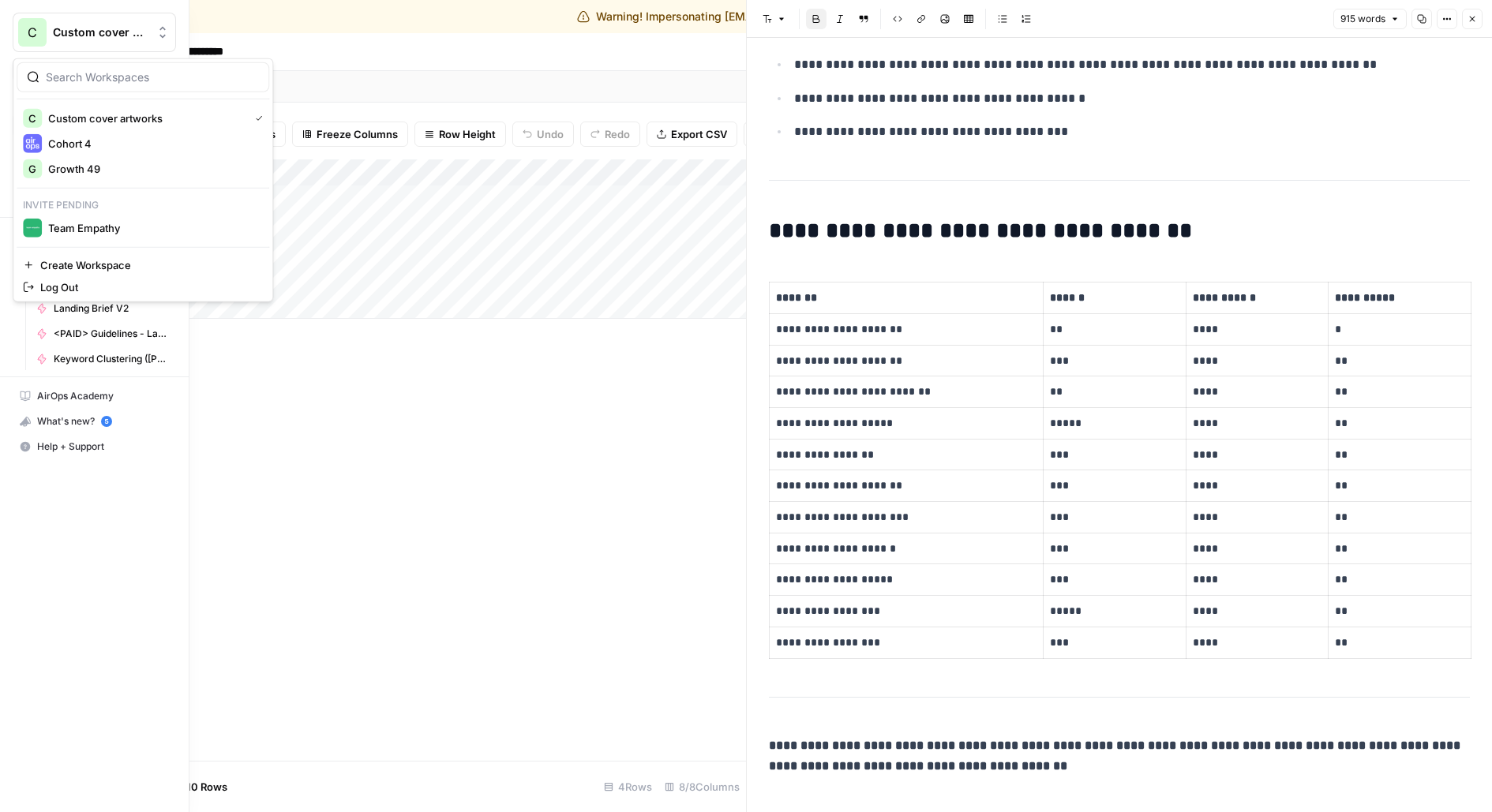
click at [34, 34] on span "C" at bounding box center [33, 33] width 9 height 19
click at [74, 152] on button "Cohort 4" at bounding box center [143, 144] width 253 height 25
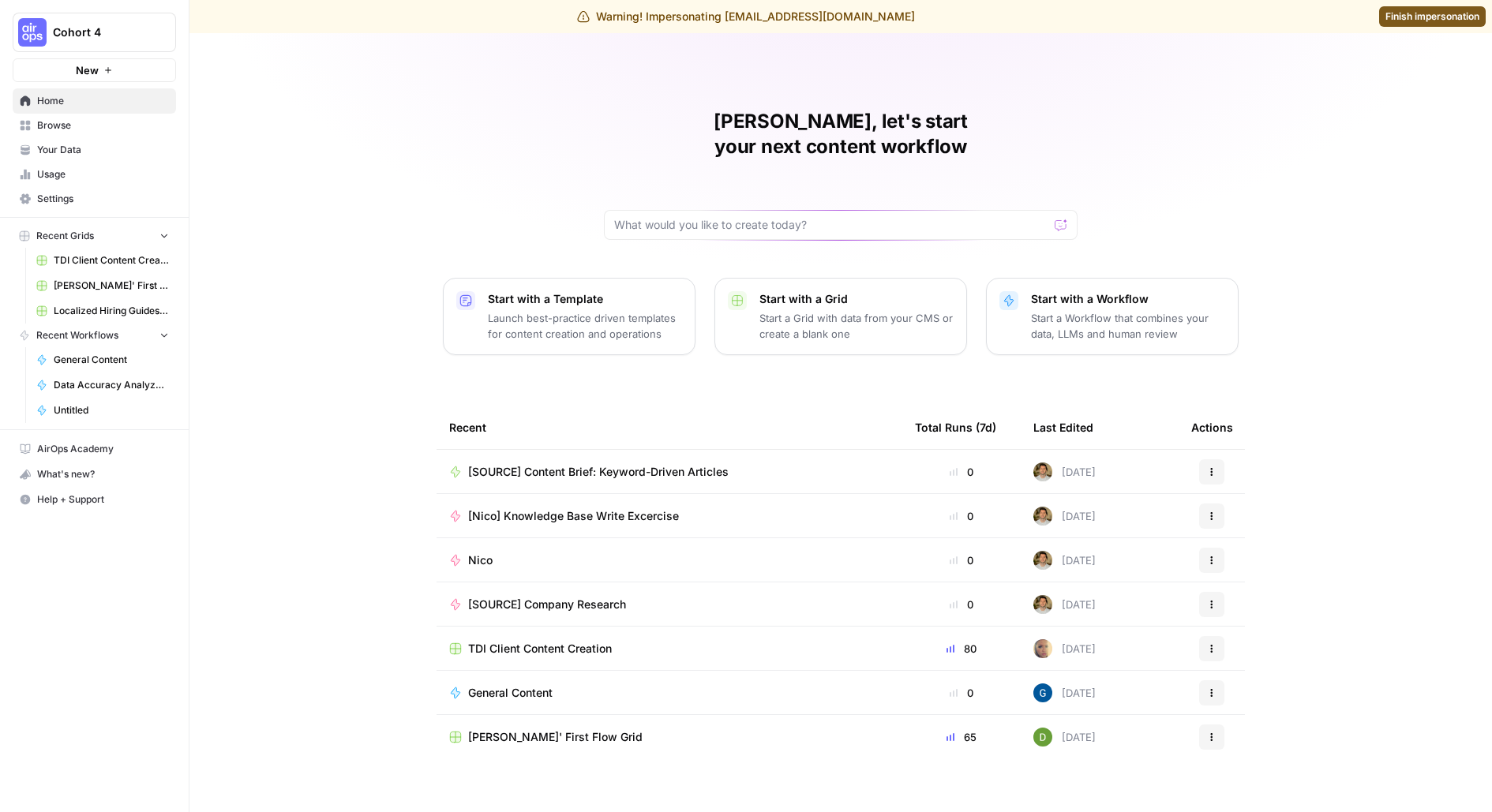
click at [100, 124] on span "Browse" at bounding box center [103, 125] width 131 height 14
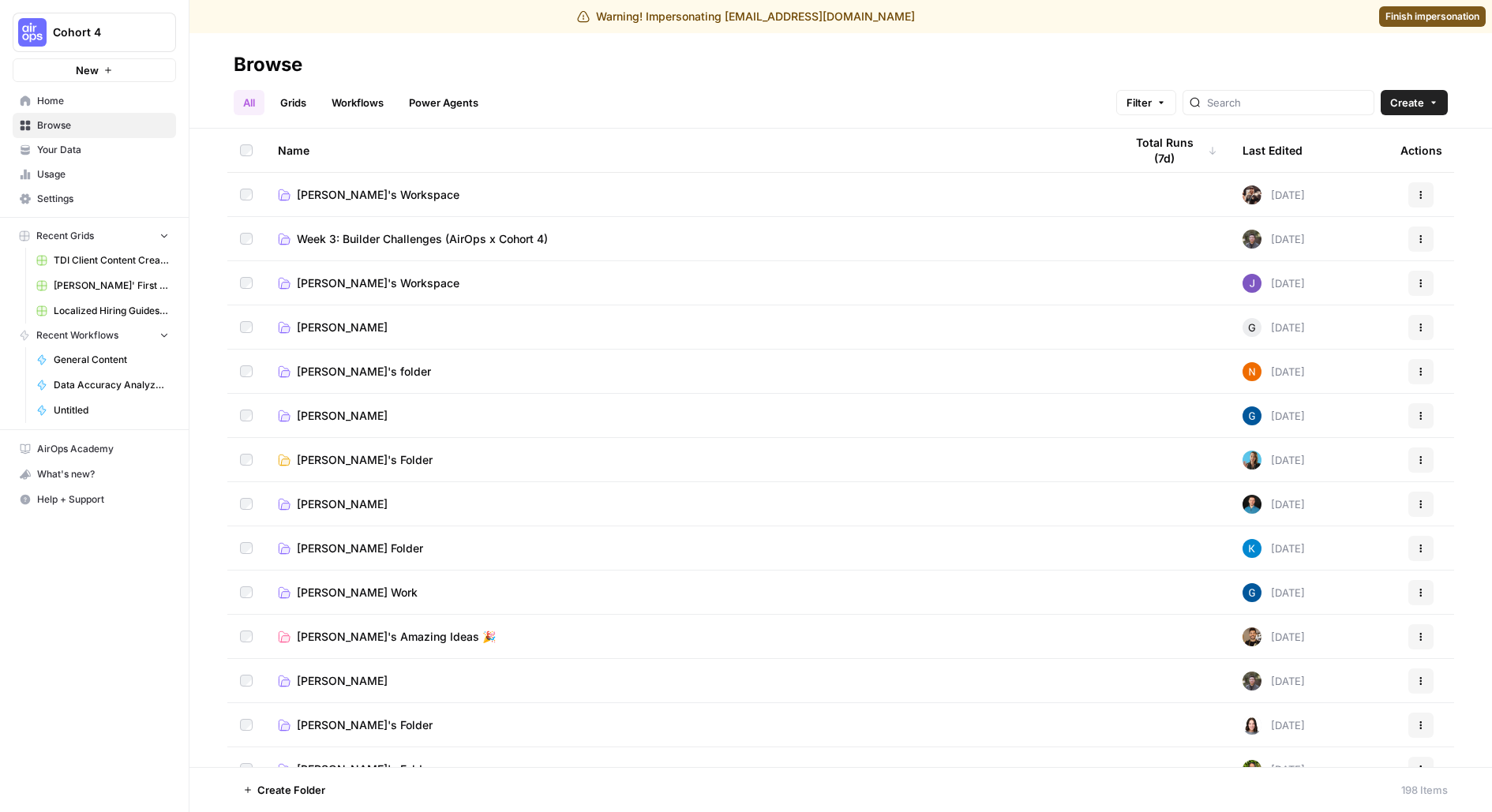
click at [1440, 19] on span "Finish impersonation" at bounding box center [1431, 16] width 94 height 14
